Goal: Task Accomplishment & Management: Use online tool/utility

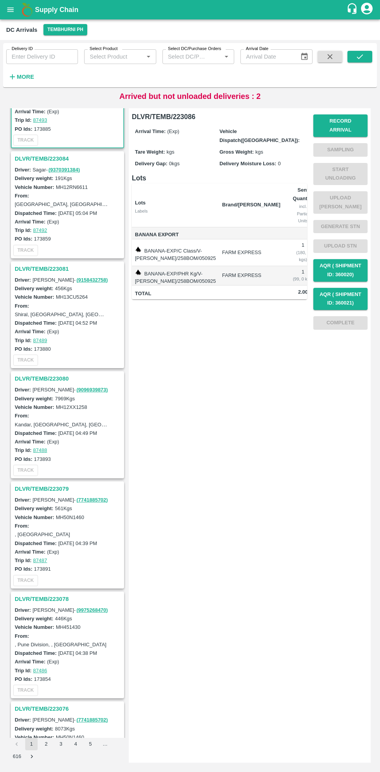
scroll to position [70, 0]
click at [38, 491] on h3 "DLVR/TEMB/223079" at bounding box center [69, 489] width 108 height 10
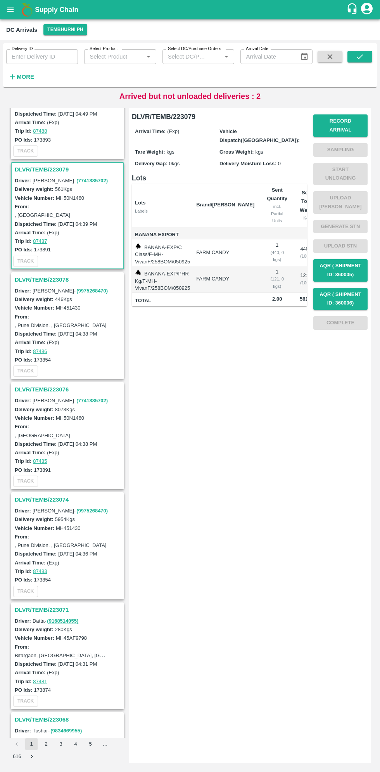
scroll to position [442, 0]
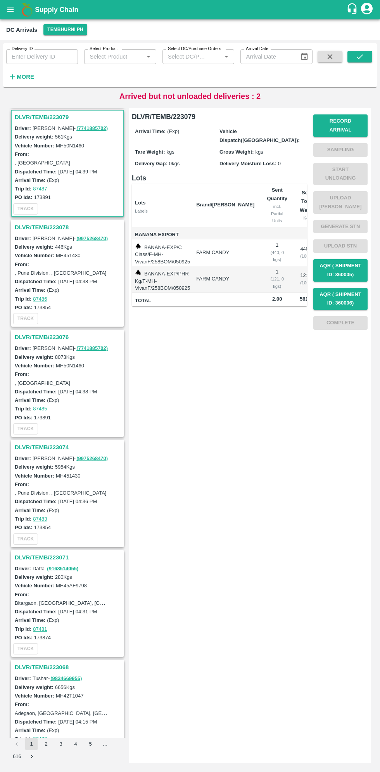
click at [31, 448] on h3 "DLVR/TEMB/223074" at bounding box center [69, 447] width 108 height 10
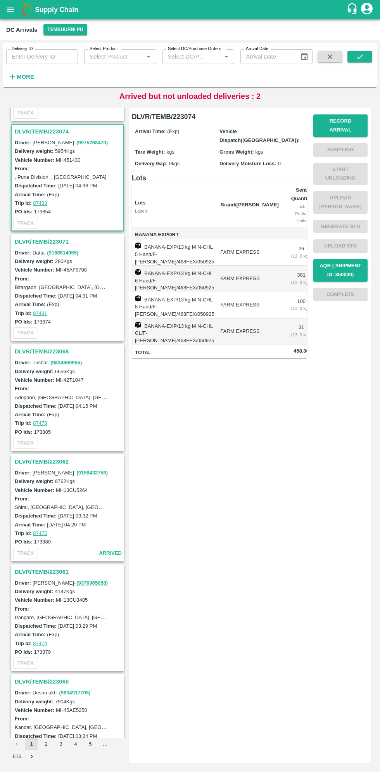
scroll to position [771, 0]
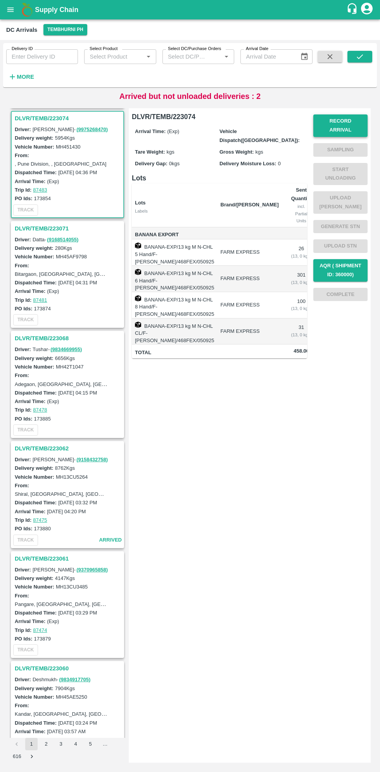
click at [346, 122] on button "Record Arrival" at bounding box center [341, 125] width 54 height 23
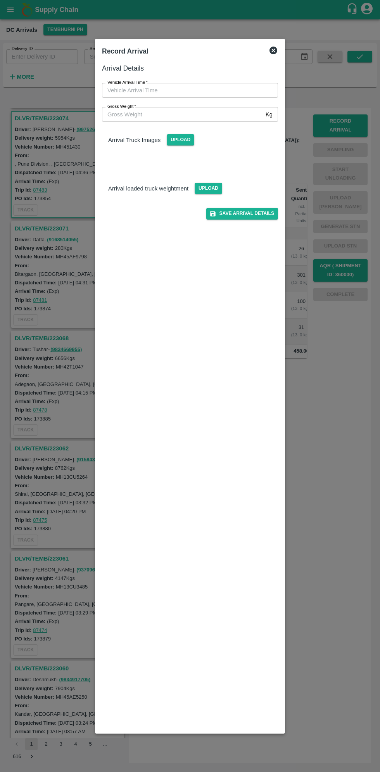
click at [139, 89] on input "Vehicle Arrival Time   *" at bounding box center [187, 90] width 171 height 15
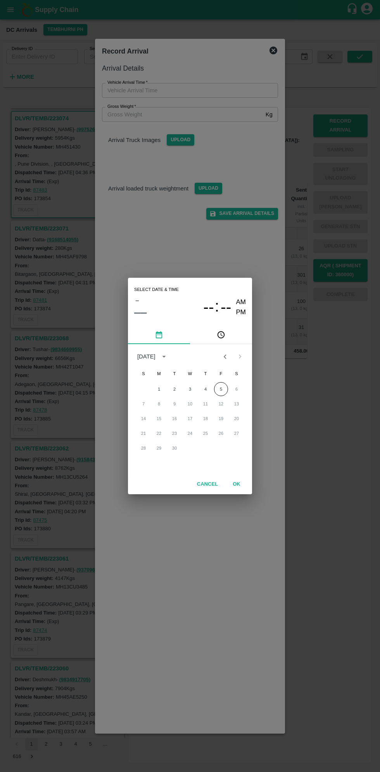
click at [230, 336] on button "pick time" at bounding box center [221, 335] width 62 height 19
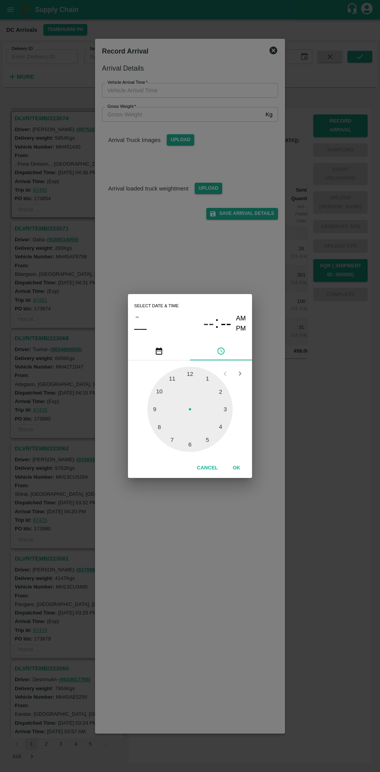
click at [231, 408] on div at bounding box center [189, 409] width 85 height 85
click at [160, 413] on div at bounding box center [189, 409] width 85 height 85
type input "[DATE] 03:44 AM"
click at [236, 468] on button "OK" at bounding box center [236, 468] width 25 height 14
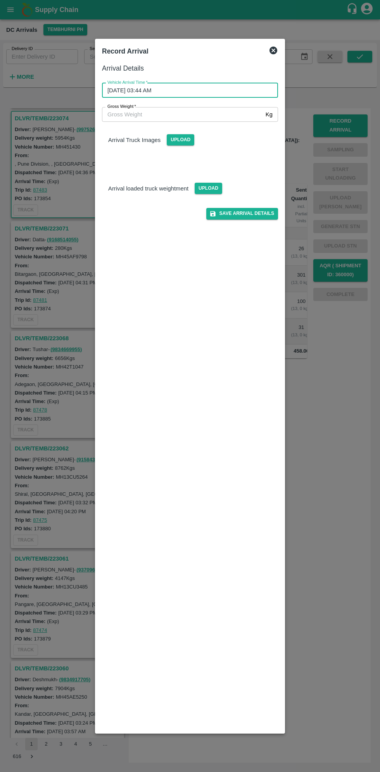
click at [127, 114] on input "Gross Weight   *" at bounding box center [182, 114] width 161 height 15
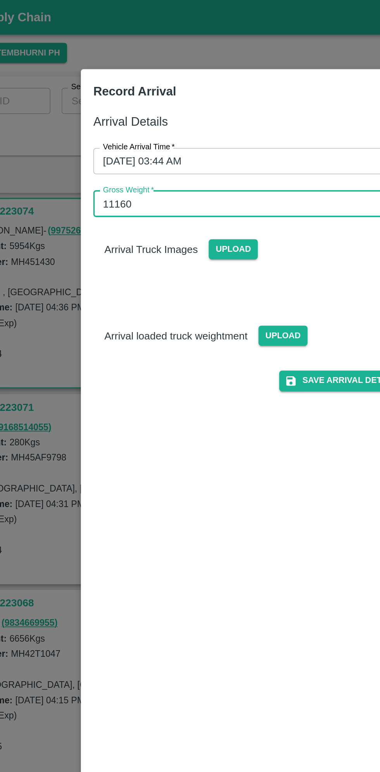
type input "11160"
click at [179, 141] on span "Upload" at bounding box center [181, 139] width 28 height 11
click at [0, 0] on input "Upload" at bounding box center [0, 0] width 0 height 0
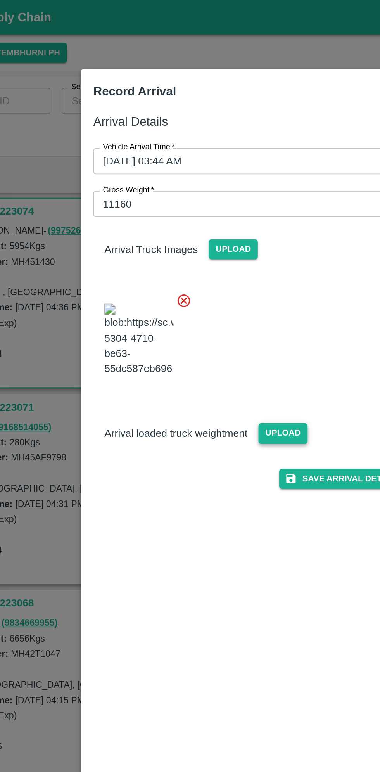
click at [208, 249] on span "Upload" at bounding box center [209, 242] width 28 height 11
click at [0, 0] on input "Upload" at bounding box center [0, 0] width 0 height 0
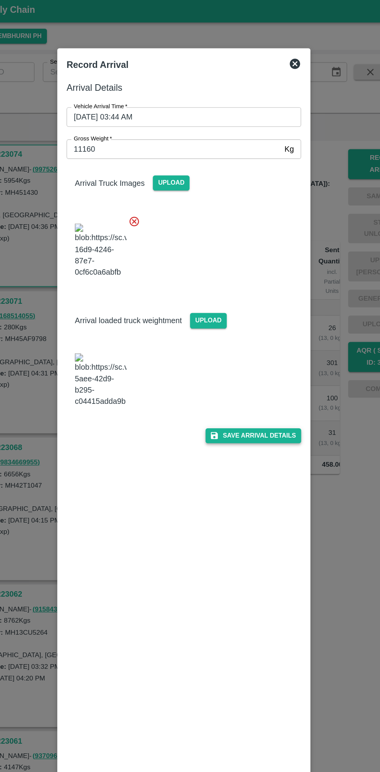
click at [251, 335] on button "Save Arrival Details" at bounding box center [242, 329] width 72 height 11
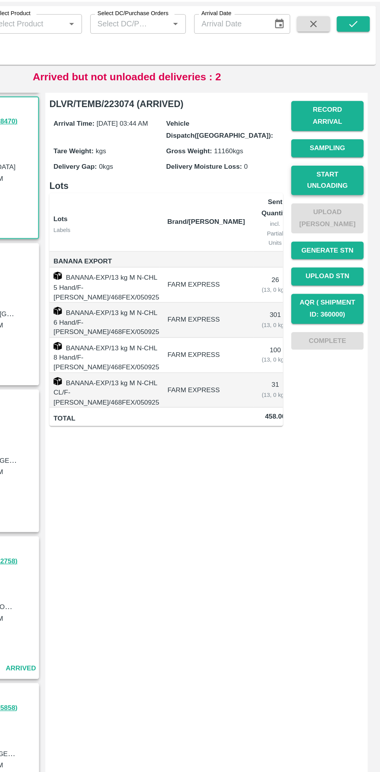
click at [339, 169] on button "Start Unloading" at bounding box center [341, 174] width 54 height 23
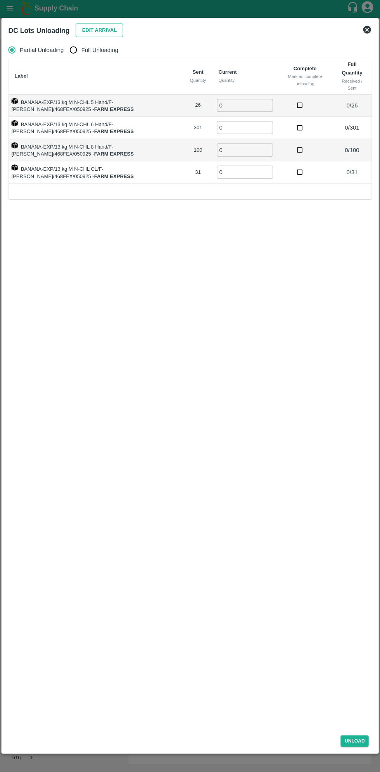
click at [92, 29] on button "Edit Arrival" at bounding box center [99, 32] width 47 height 14
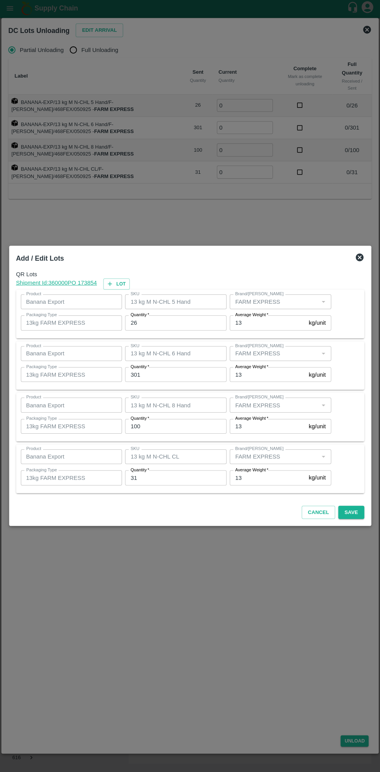
click at [159, 324] on input "26" at bounding box center [175, 323] width 101 height 15
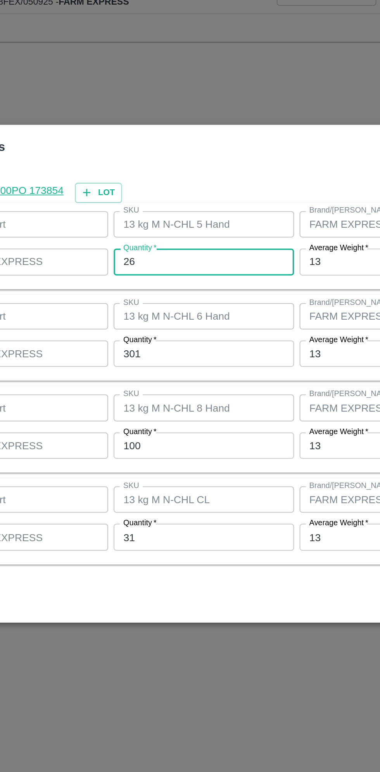
type input "2"
type input "38"
click at [195, 376] on input "301" at bounding box center [175, 374] width 101 height 15
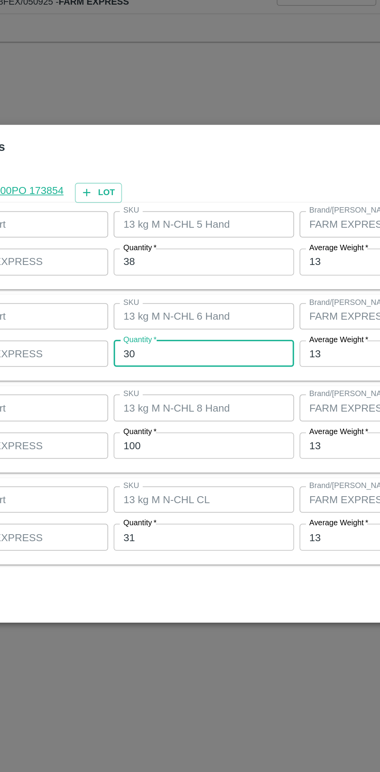
type input "3"
type input "275"
click at [185, 424] on input "100" at bounding box center [175, 426] width 101 height 15
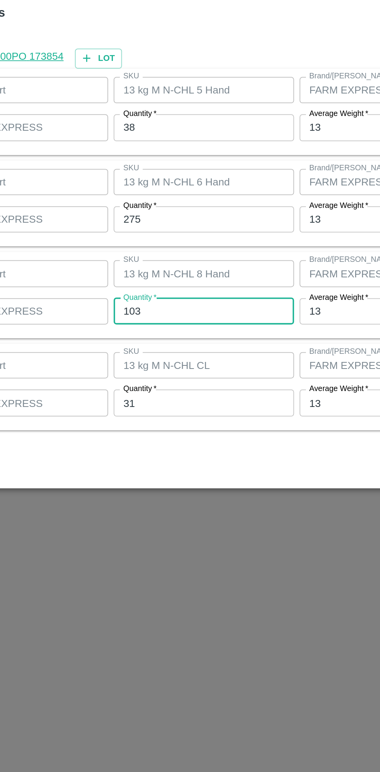
type input "103"
click at [147, 478] on input "31" at bounding box center [175, 477] width 101 height 15
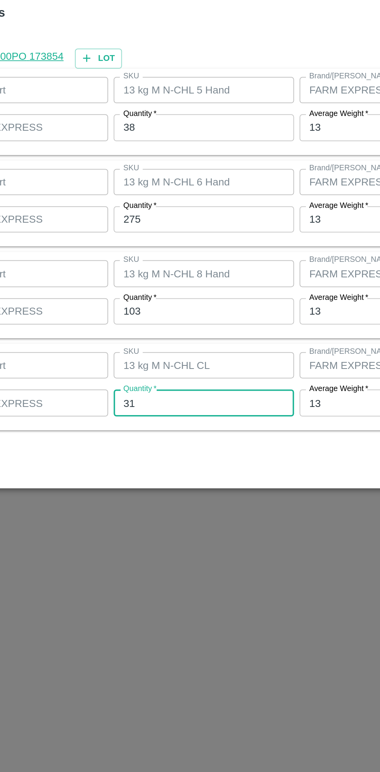
type input "3"
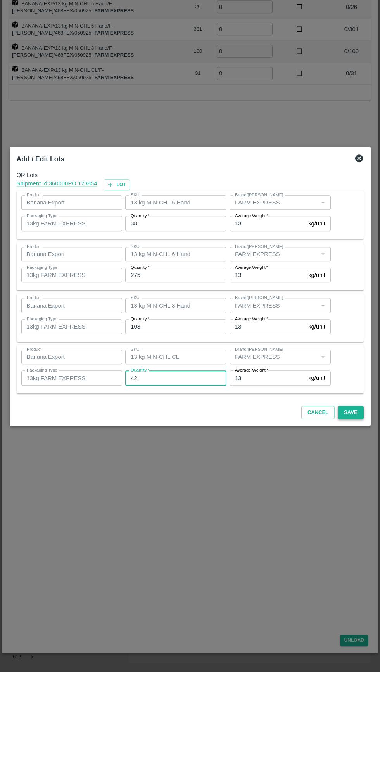
type input "42"
click at [348, 516] on button "Save" at bounding box center [351, 513] width 26 height 14
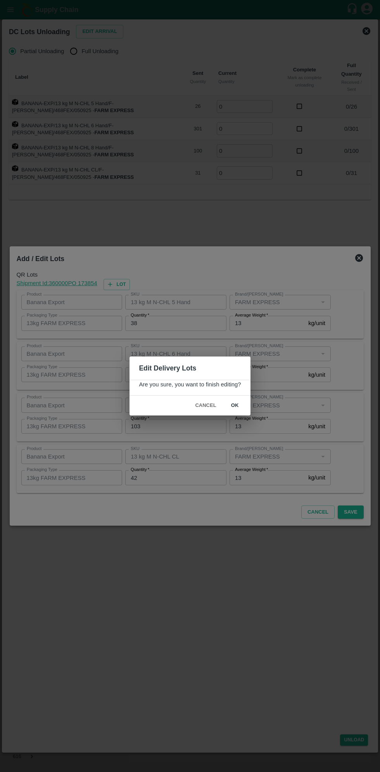
click at [241, 408] on button "ok" at bounding box center [235, 406] width 25 height 14
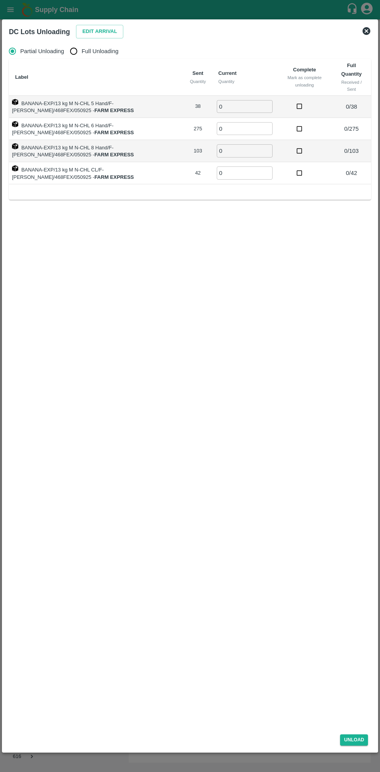
click at [78, 51] on input "Full Unloading" at bounding box center [74, 51] width 16 height 16
radio input "true"
click at [207, 106] on input "0" at bounding box center [217, 106] width 56 height 13
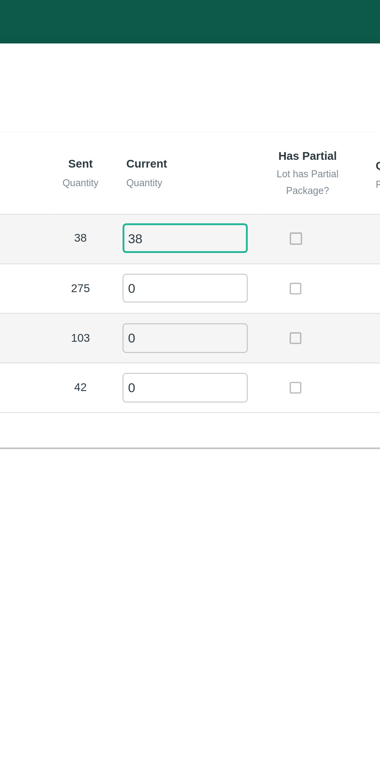
type input "38"
click at [201, 130] on input "0" at bounding box center [217, 128] width 56 height 13
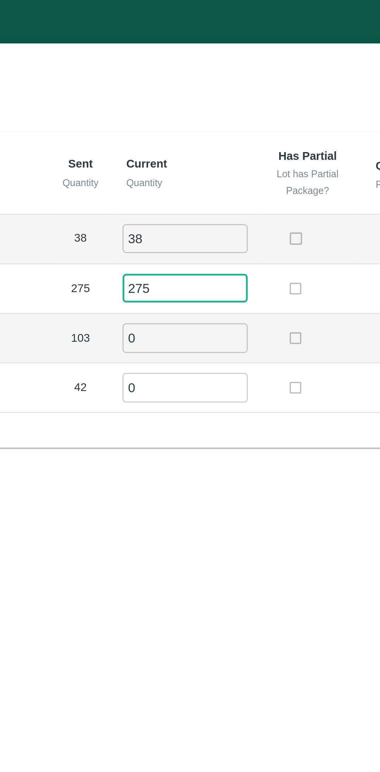
type input "275"
click at [201, 150] on input "0" at bounding box center [217, 150] width 56 height 13
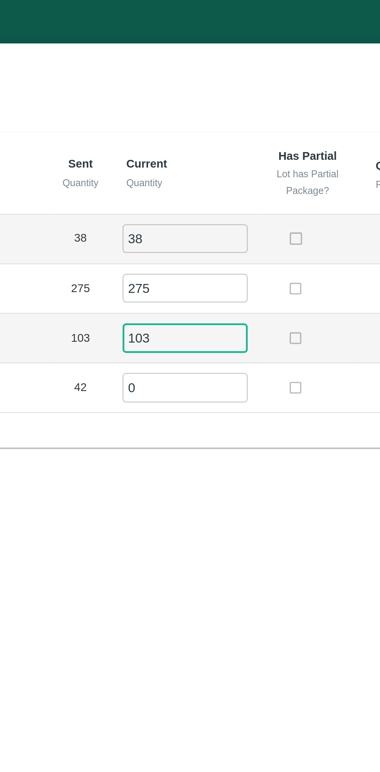
type input "103"
click at [199, 171] on input "0" at bounding box center [217, 172] width 56 height 13
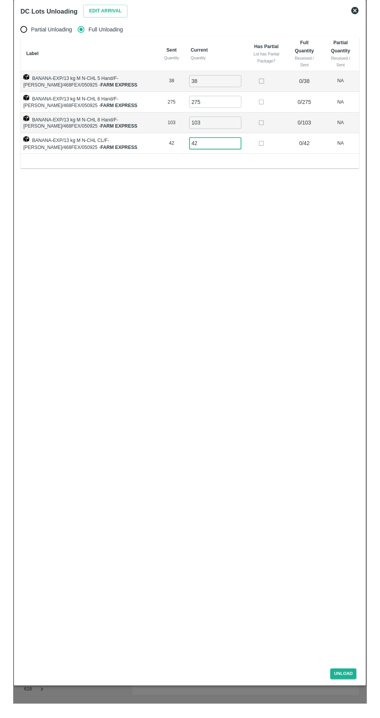
scroll to position [0, 0]
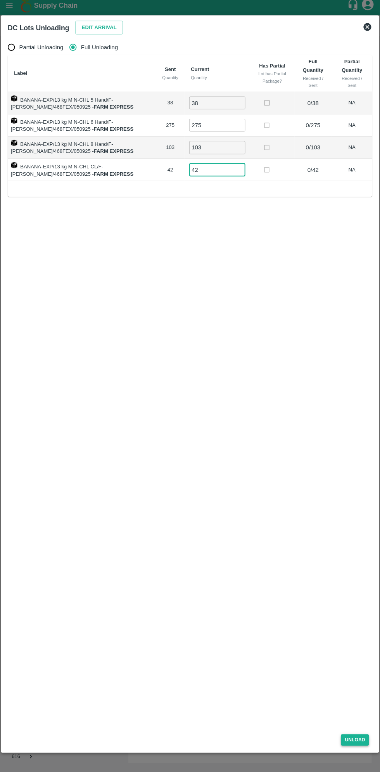
type input "42"
click at [361, 745] on button "Unload" at bounding box center [354, 740] width 28 height 11
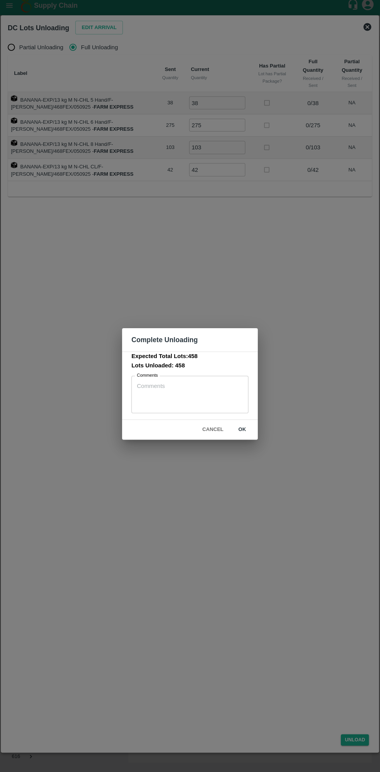
click at [242, 432] on button "ok" at bounding box center [242, 432] width 25 height 14
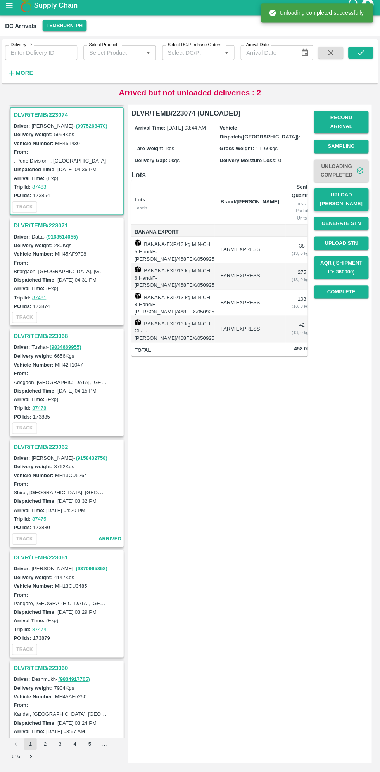
click at [355, 198] on button "Upload [PERSON_NAME]" at bounding box center [341, 202] width 54 height 23
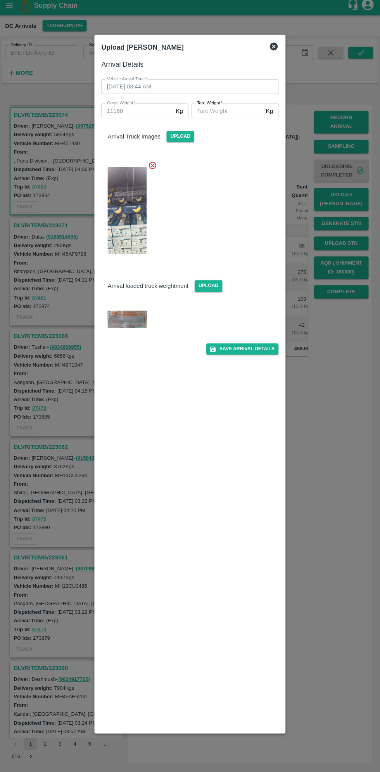
click at [130, 324] on img at bounding box center [127, 321] width 39 height 17
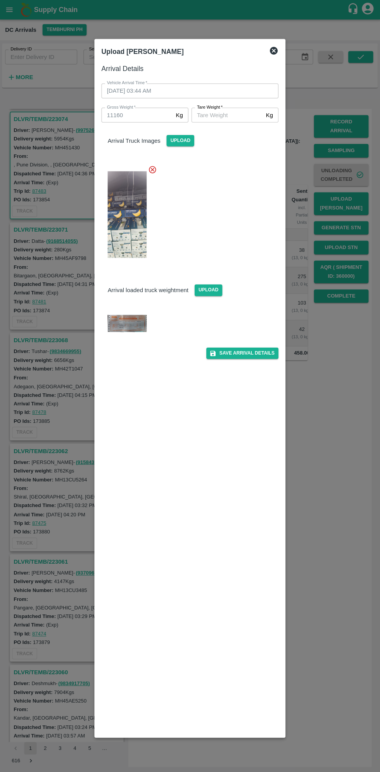
click at [226, 117] on input "[PERSON_NAME]   *" at bounding box center [227, 114] width 71 height 15
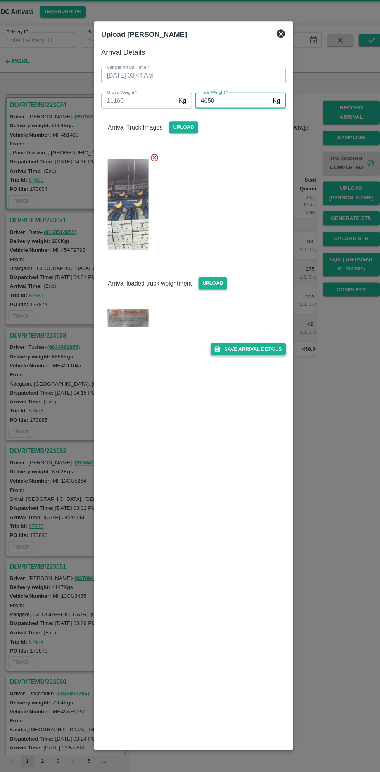
type input "4650"
click at [256, 352] on button "Save Arrival Details" at bounding box center [242, 351] width 72 height 11
